Goal: Task Accomplishment & Management: Use online tool/utility

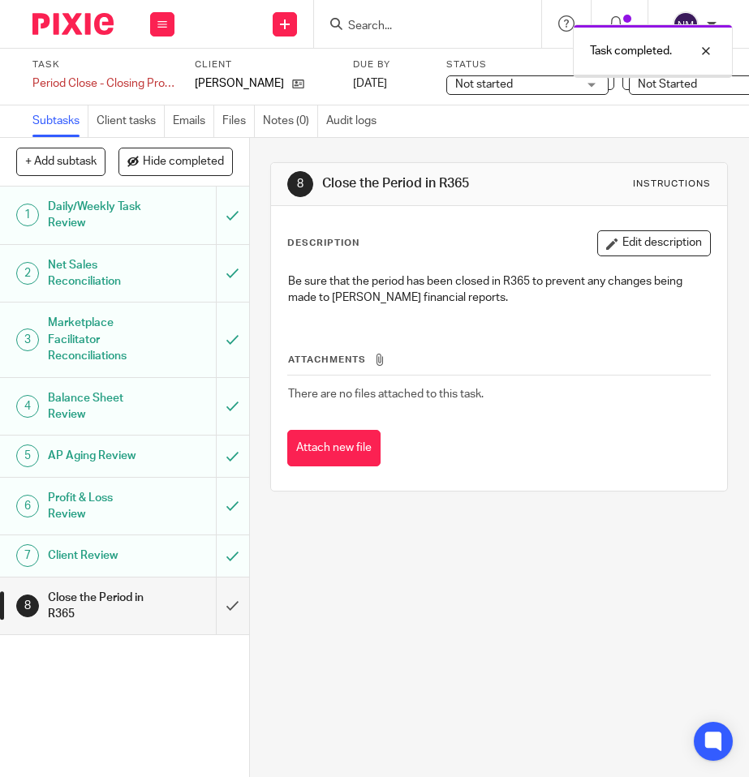
click at [212, 607] on input "submit" at bounding box center [124, 606] width 249 height 58
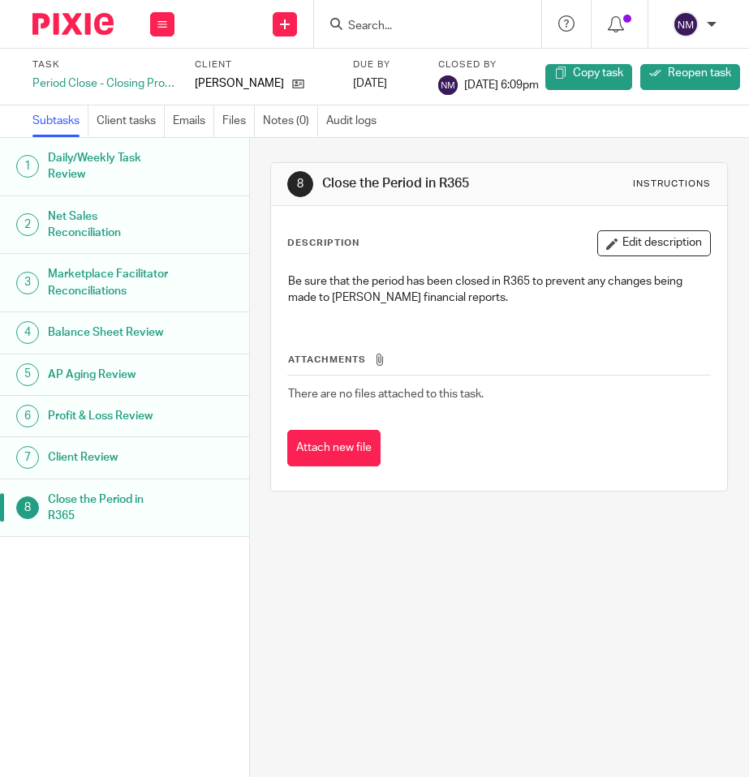
click at [75, 28] on img at bounding box center [72, 24] width 81 height 22
